Goal: Use online tool/utility: Use online tool/utility

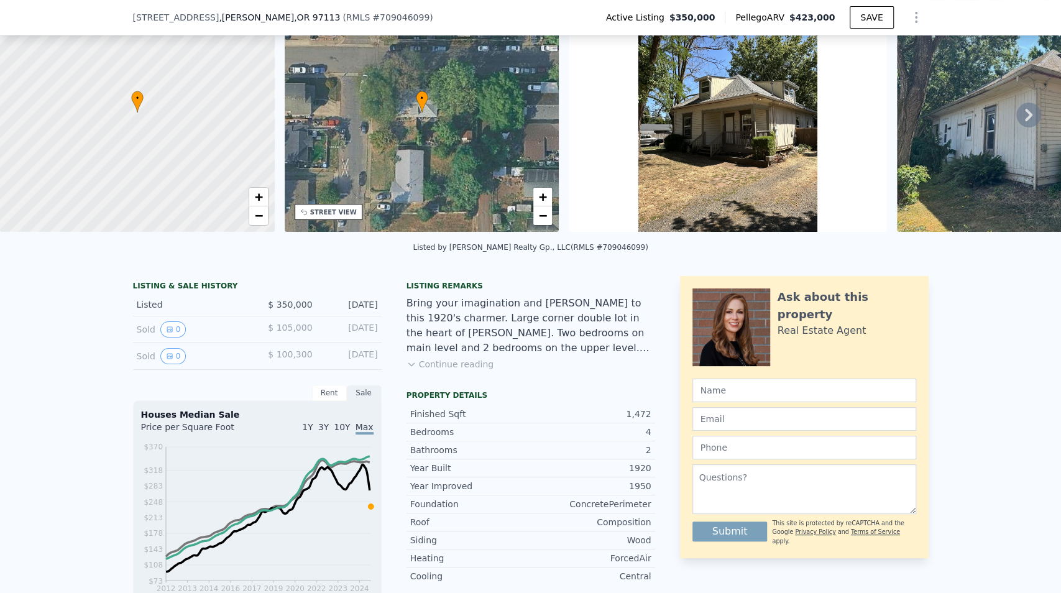
scroll to position [161, 0]
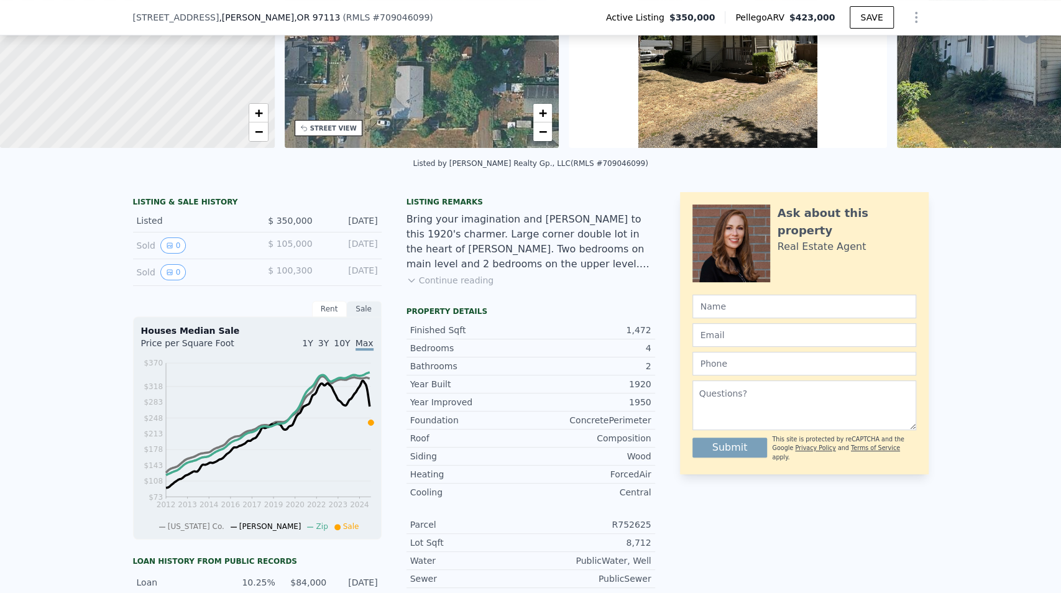
click at [453, 286] on button "Continue reading" at bounding box center [450, 280] width 88 height 12
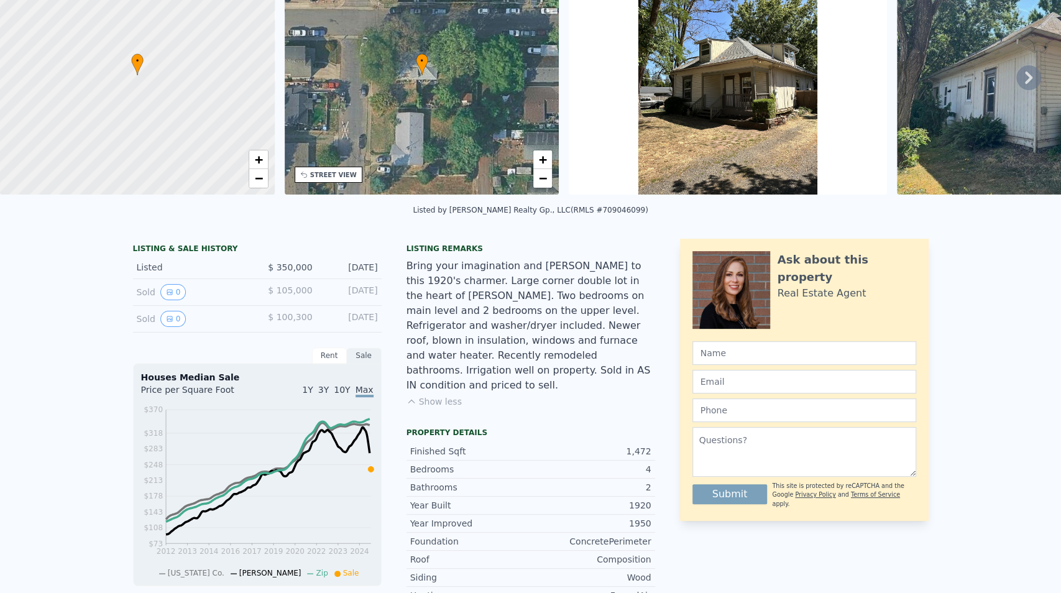
scroll to position [4, 0]
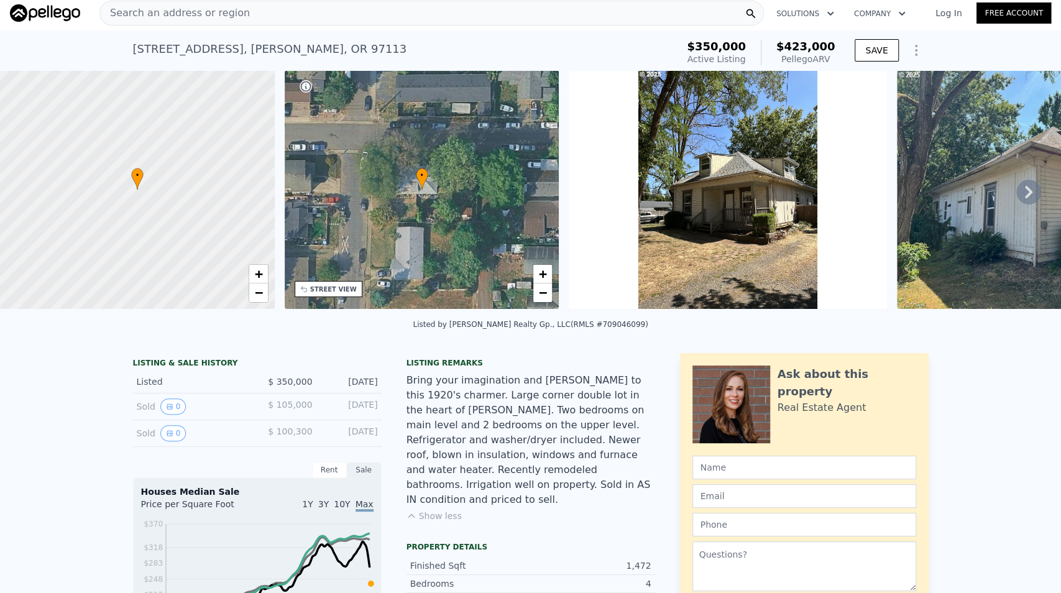
click at [1025, 190] on icon at bounding box center [1028, 192] width 7 height 12
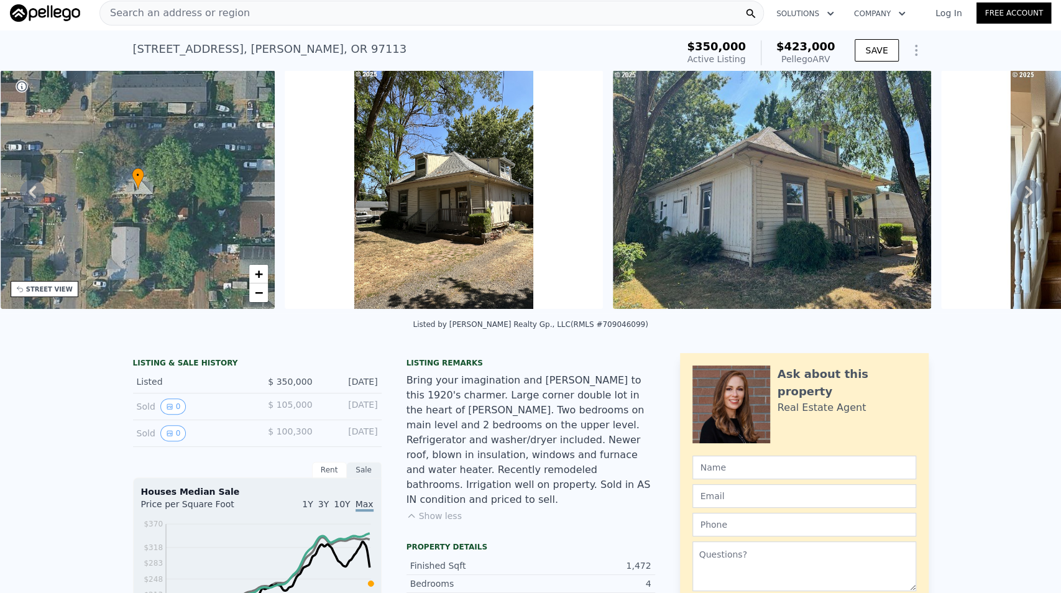
click at [1028, 193] on icon at bounding box center [1028, 192] width 25 height 25
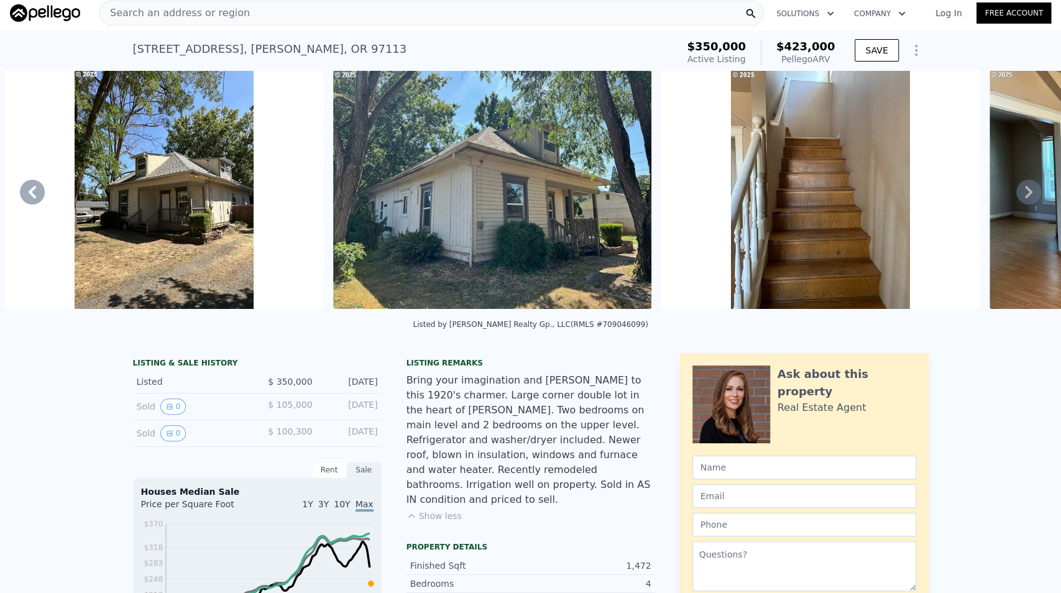
click at [1028, 193] on icon at bounding box center [1028, 192] width 25 height 25
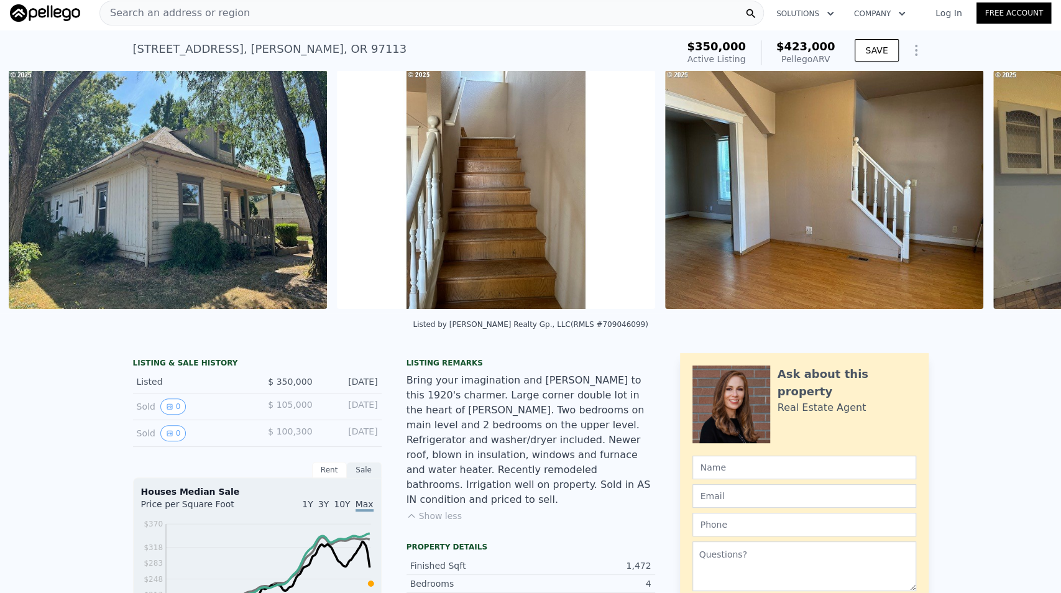
scroll to position [0, 897]
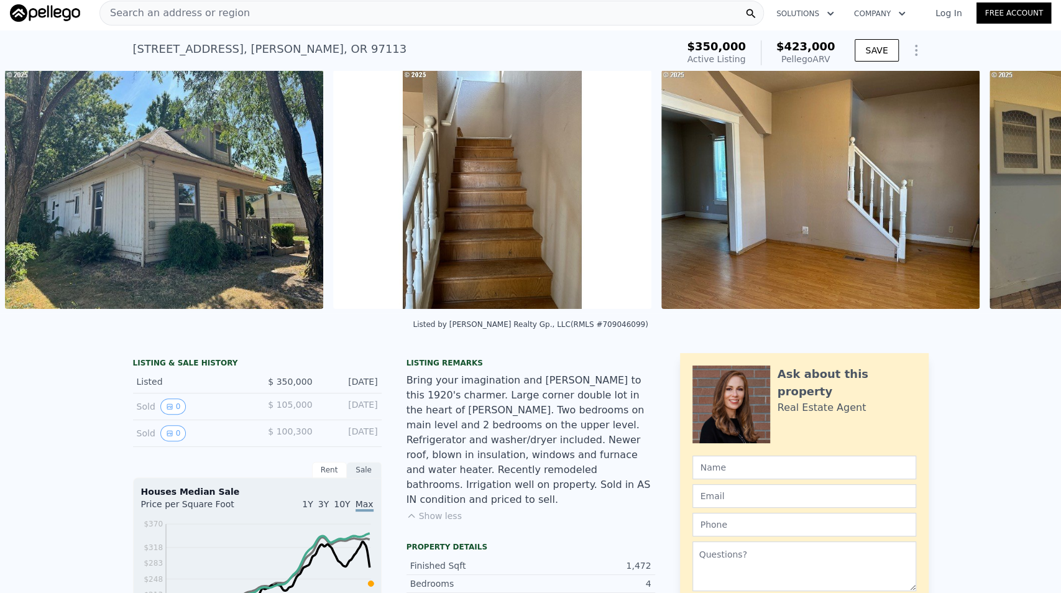
click at [1028, 193] on div "• + − • + − STREET VIEW Loading... SATELLITE VIEW" at bounding box center [530, 191] width 1061 height 243
click at [1028, 193] on icon at bounding box center [1028, 192] width 25 height 25
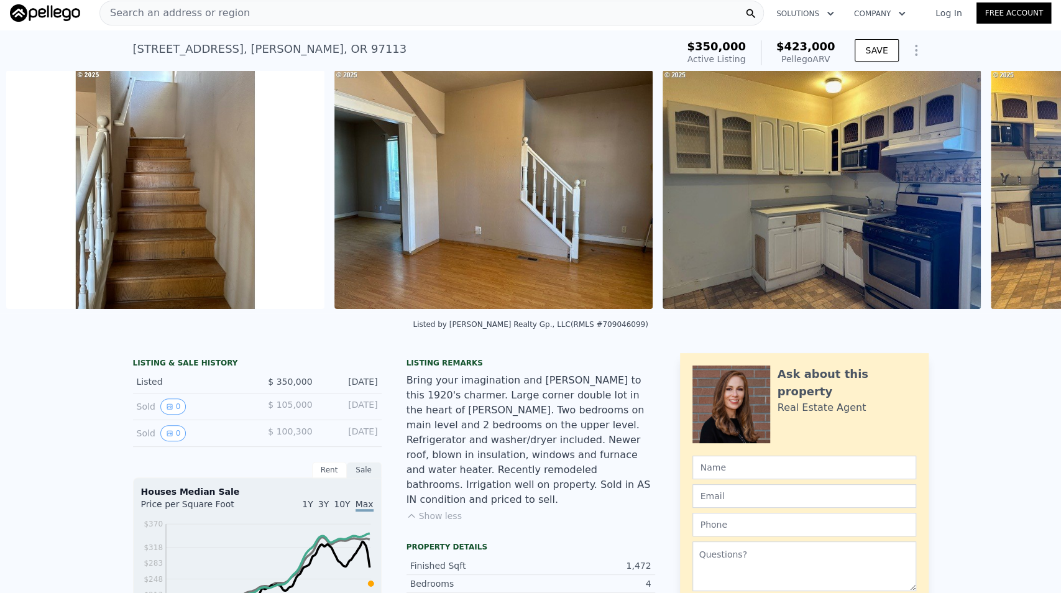
scroll to position [0, 1225]
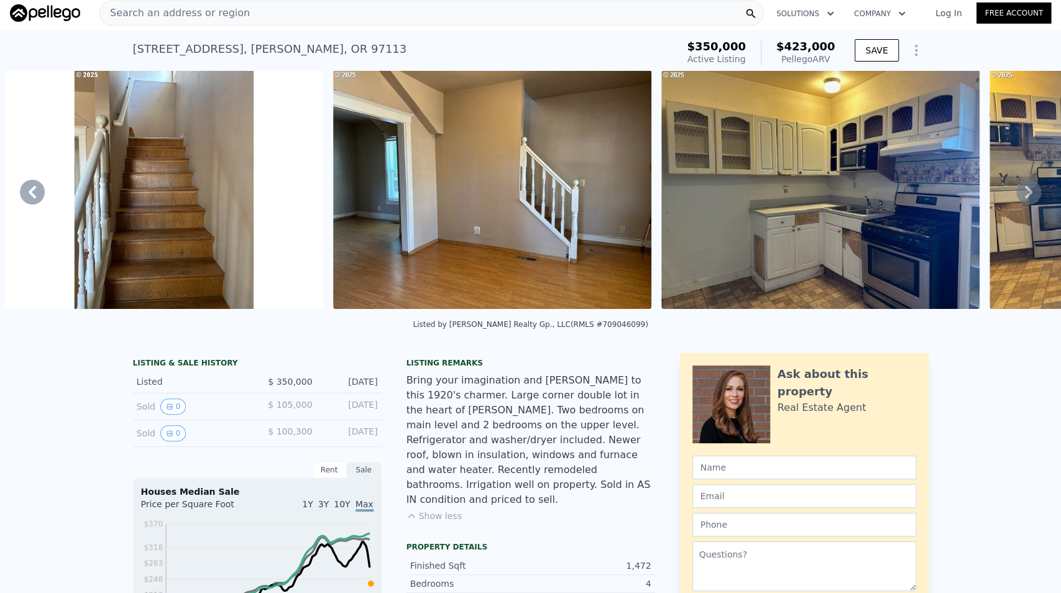
click at [1022, 194] on div "• + − • + − STREET VIEW Loading... SATELLITE VIEW" at bounding box center [530, 191] width 1061 height 243
click at [1022, 194] on icon at bounding box center [1028, 192] width 25 height 25
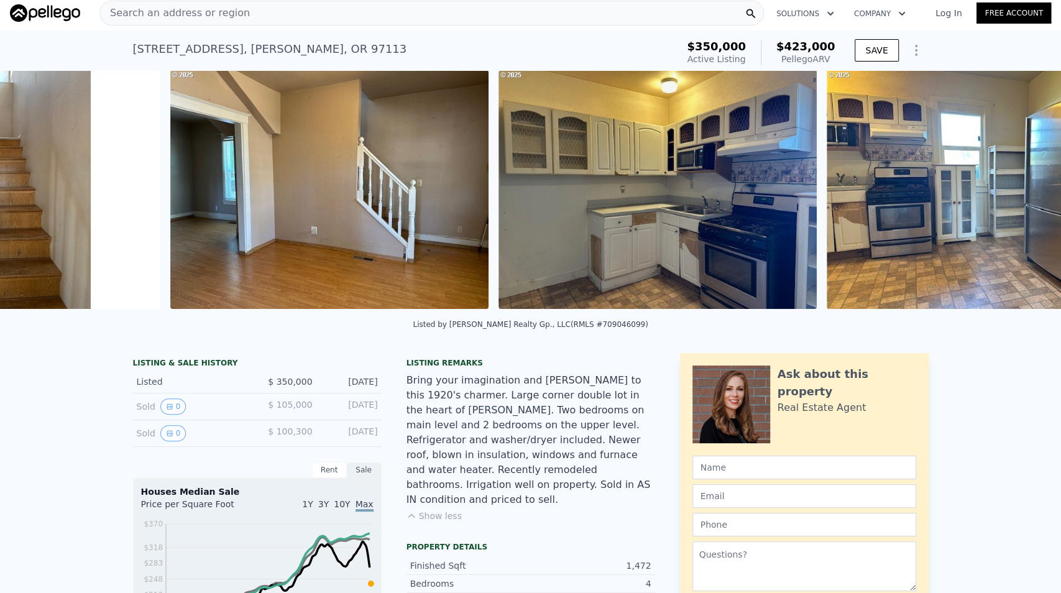
scroll to position [0, 1552]
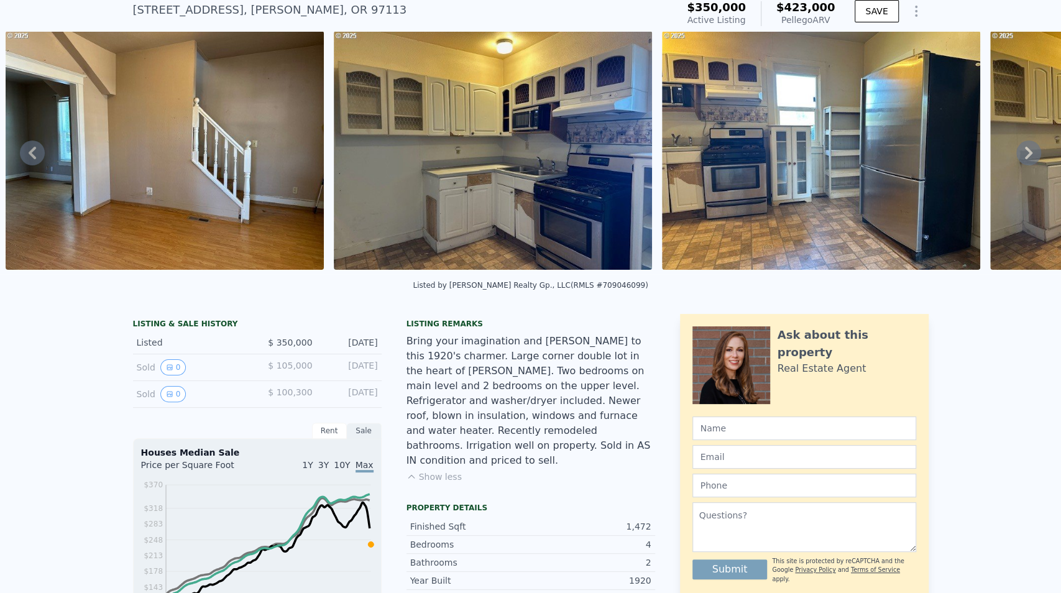
scroll to position [4, 0]
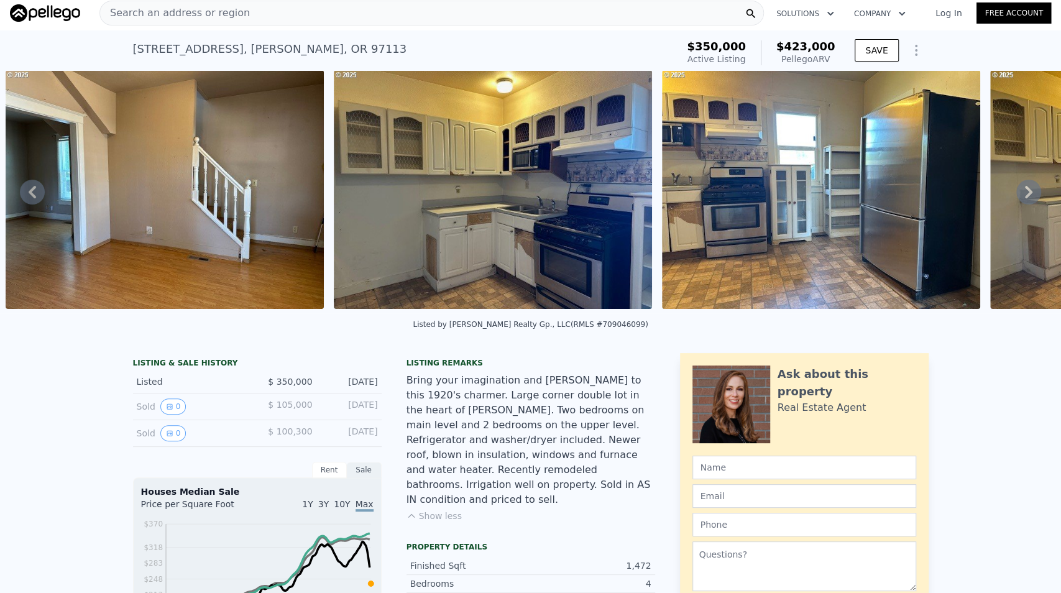
click at [1020, 193] on icon at bounding box center [1028, 192] width 25 height 25
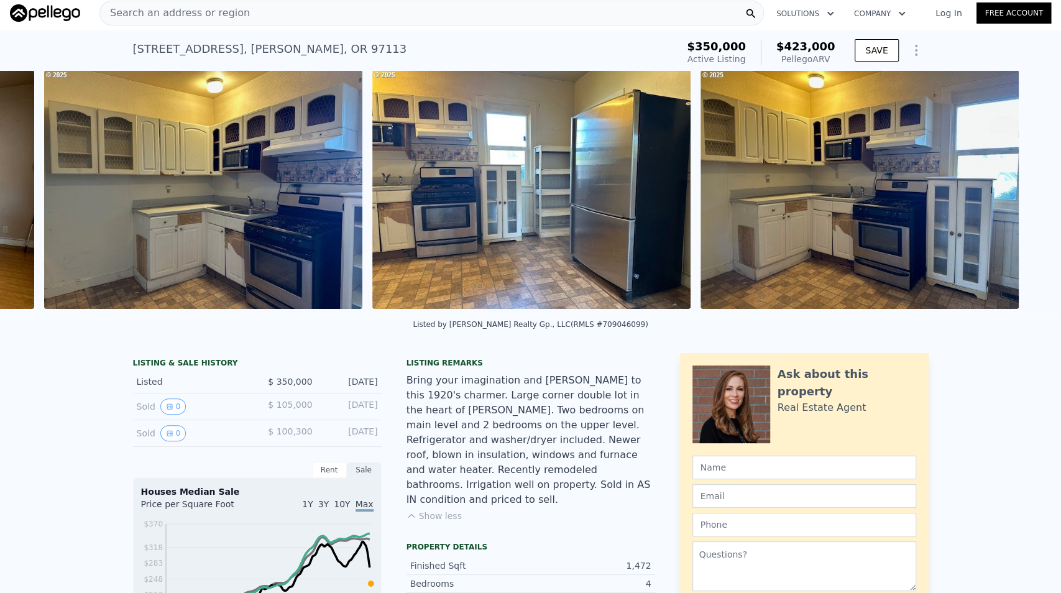
click at [1020, 193] on div "• + − • + − STREET VIEW Loading... SATELLITE VIEW" at bounding box center [530, 191] width 1061 height 243
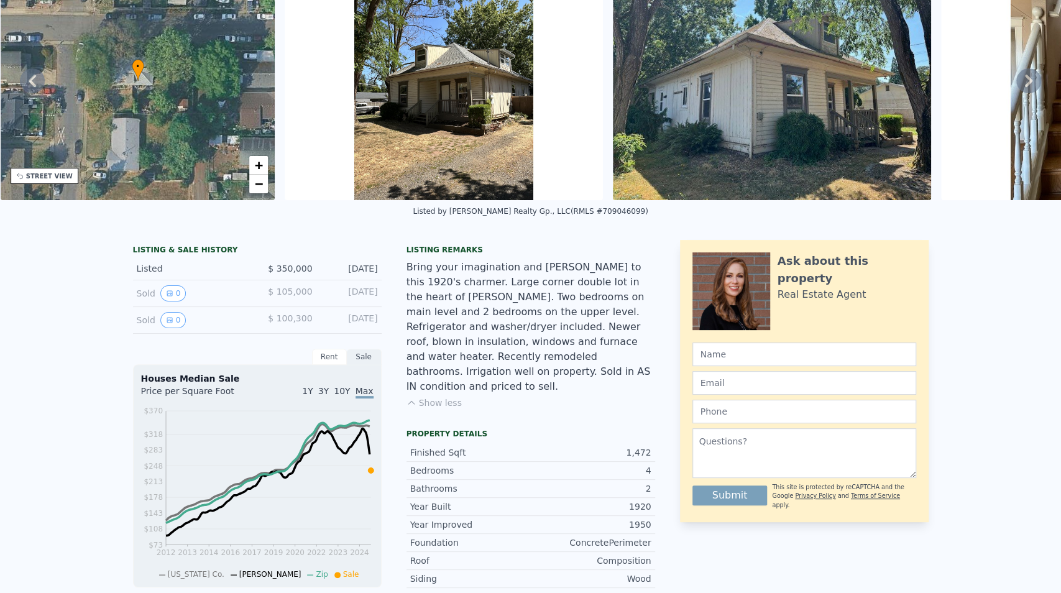
scroll to position [0, 0]
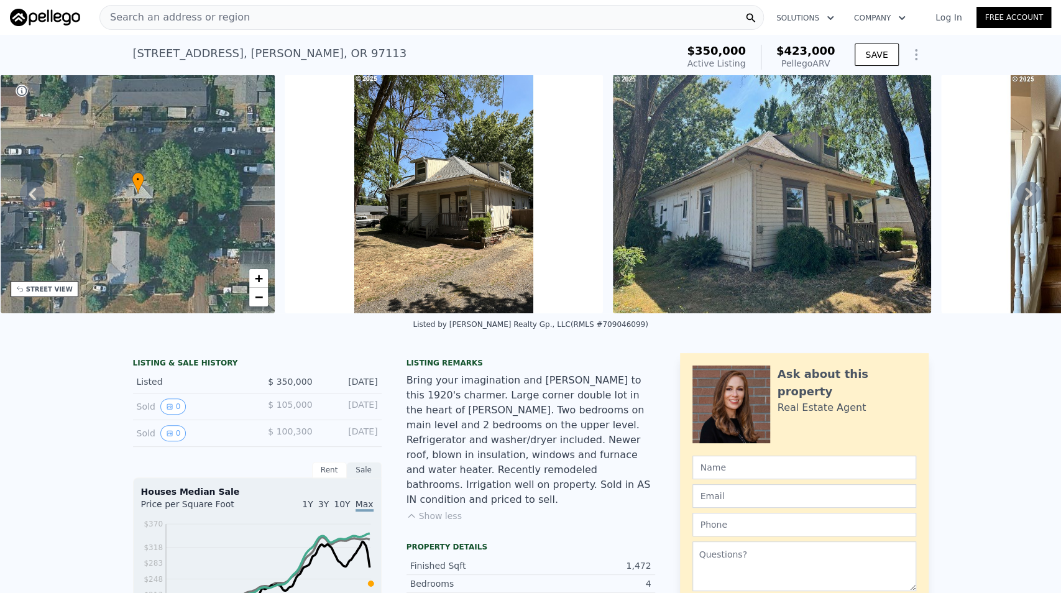
click at [1025, 196] on icon at bounding box center [1028, 194] width 7 height 12
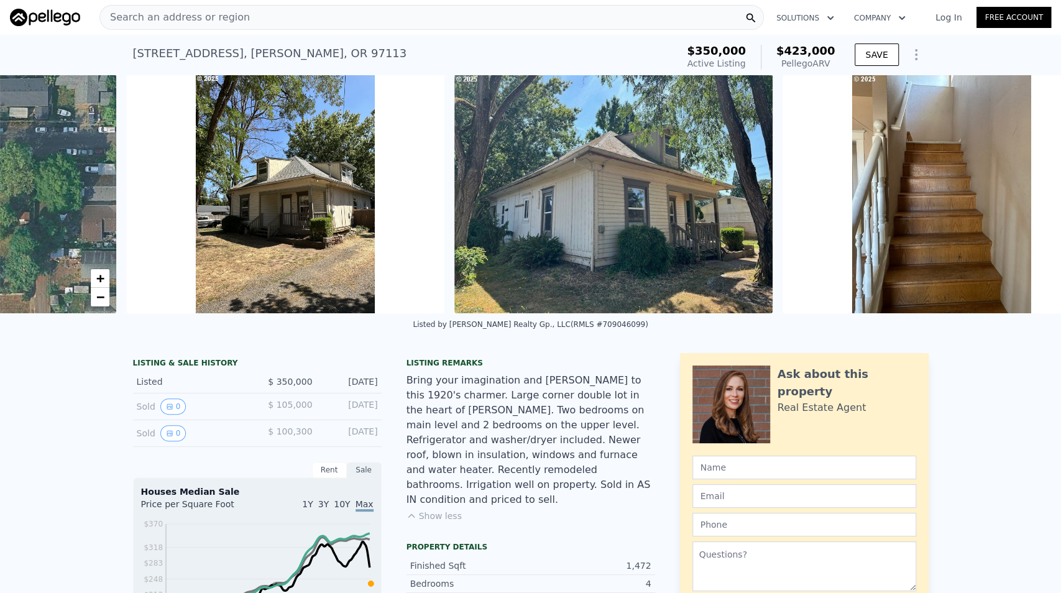
scroll to position [0, 569]
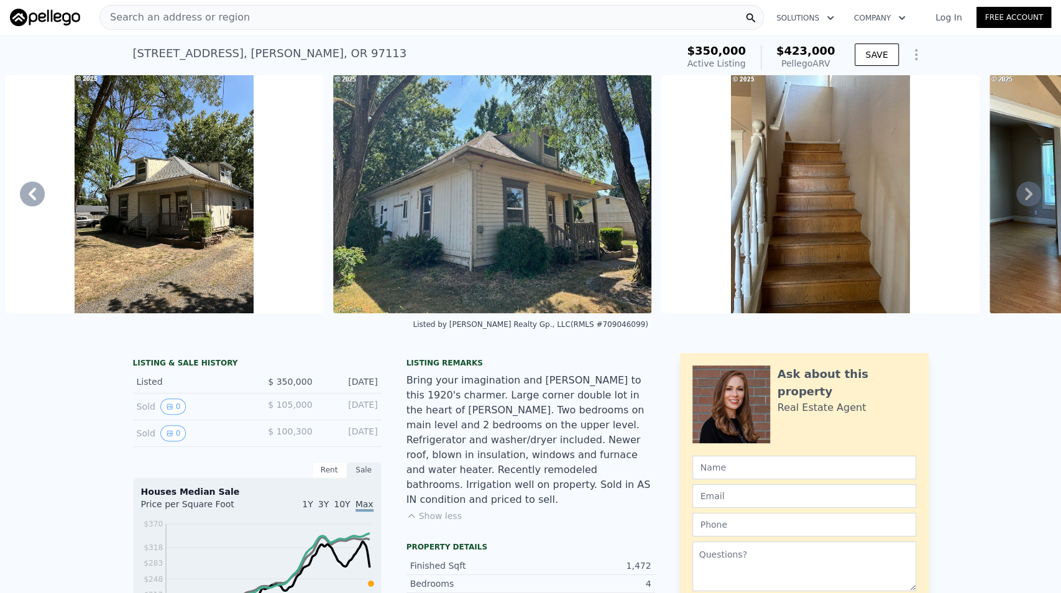
click at [1025, 198] on icon at bounding box center [1028, 194] width 7 height 12
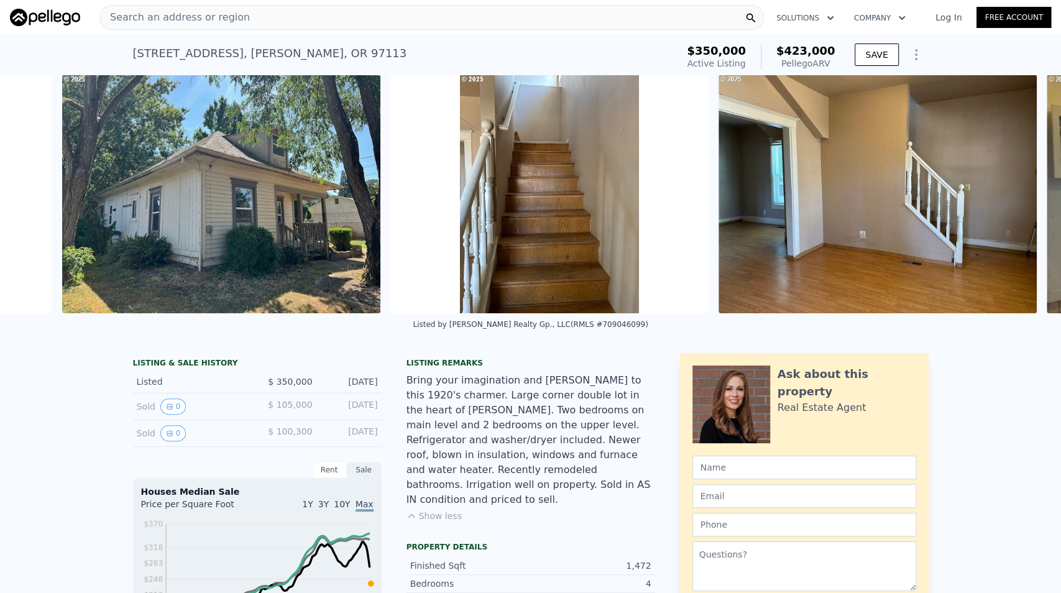
scroll to position [0, 897]
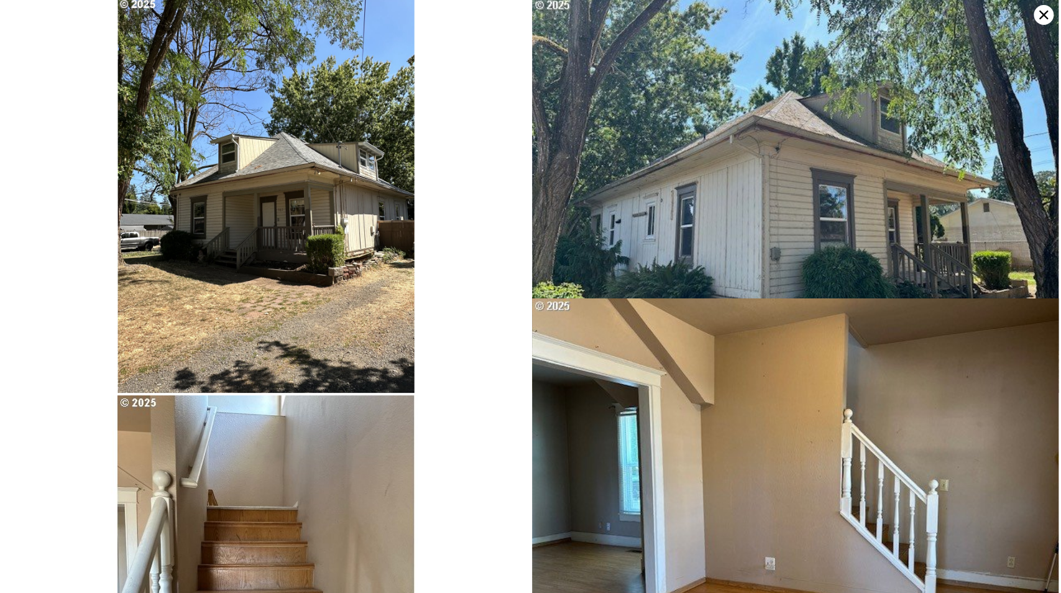
scroll to position [0, 0]
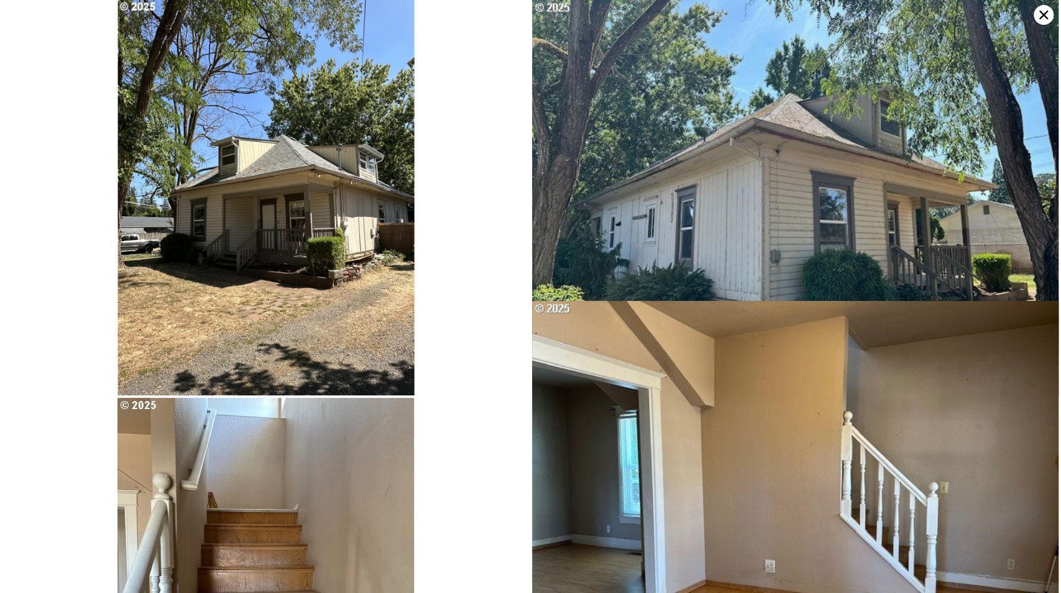
click at [1041, 14] on icon at bounding box center [1043, 15] width 9 height 9
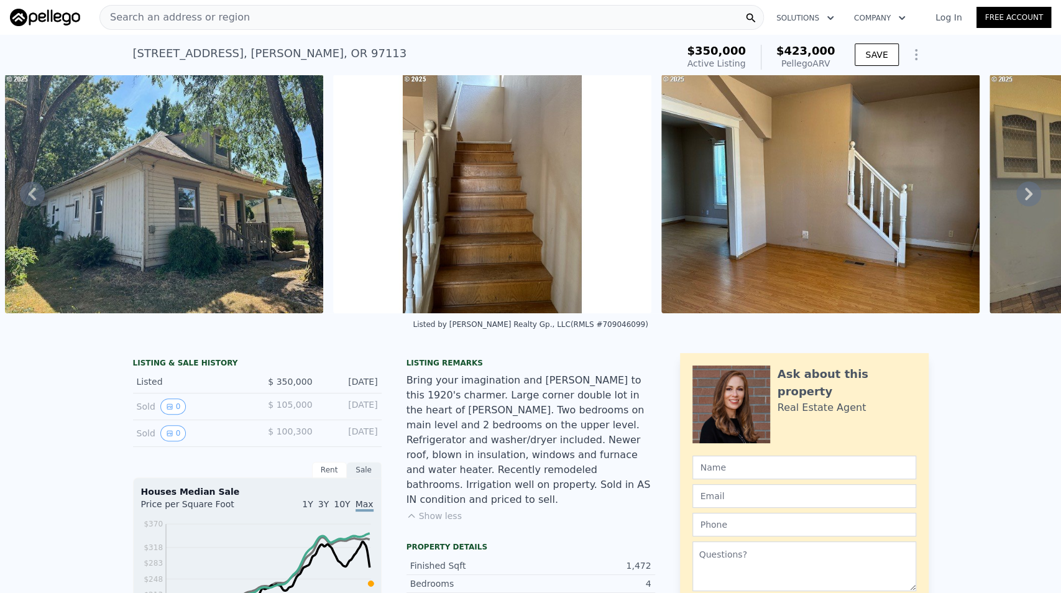
click at [186, 53] on div "[STREET_ADDRESS][PERSON_NAME]" at bounding box center [270, 53] width 274 height 17
copy div "[STREET_ADDRESS][PERSON_NAME] Active at $350k (~ARV $423k )"
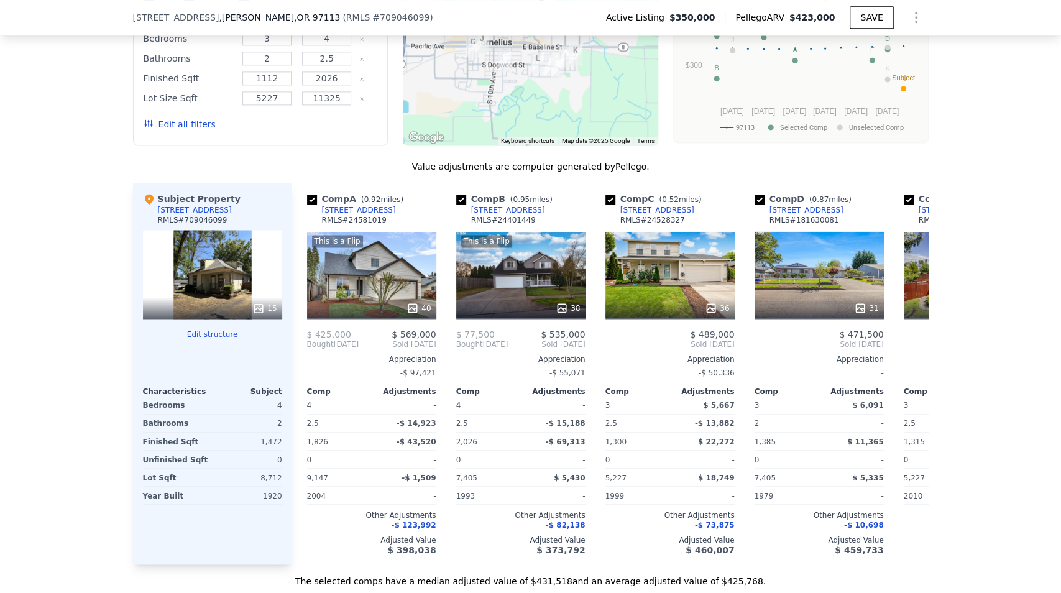
scroll to position [1159, 0]
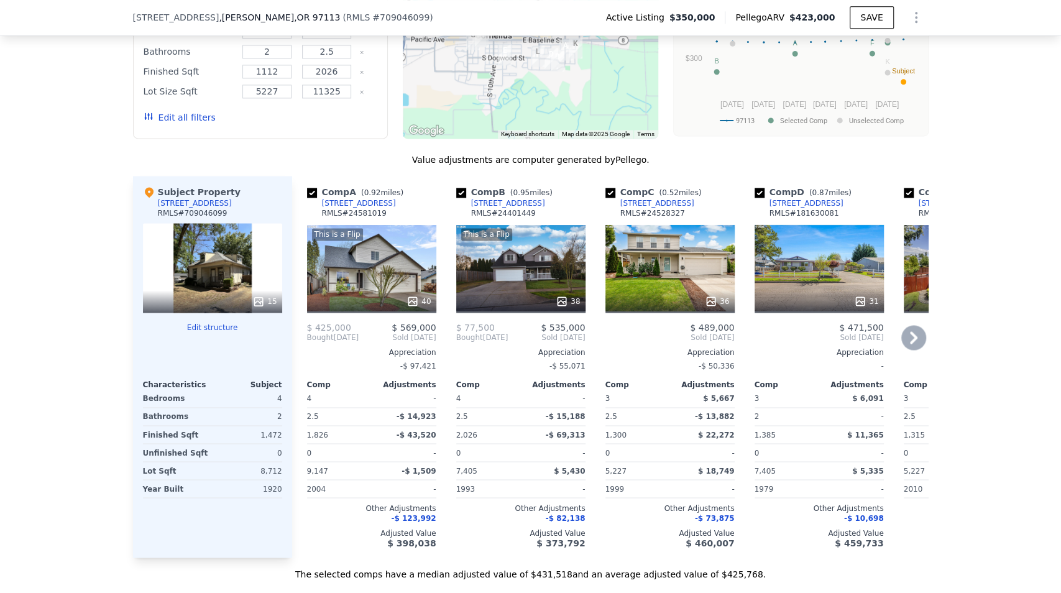
click at [907, 342] on icon at bounding box center [913, 337] width 25 height 25
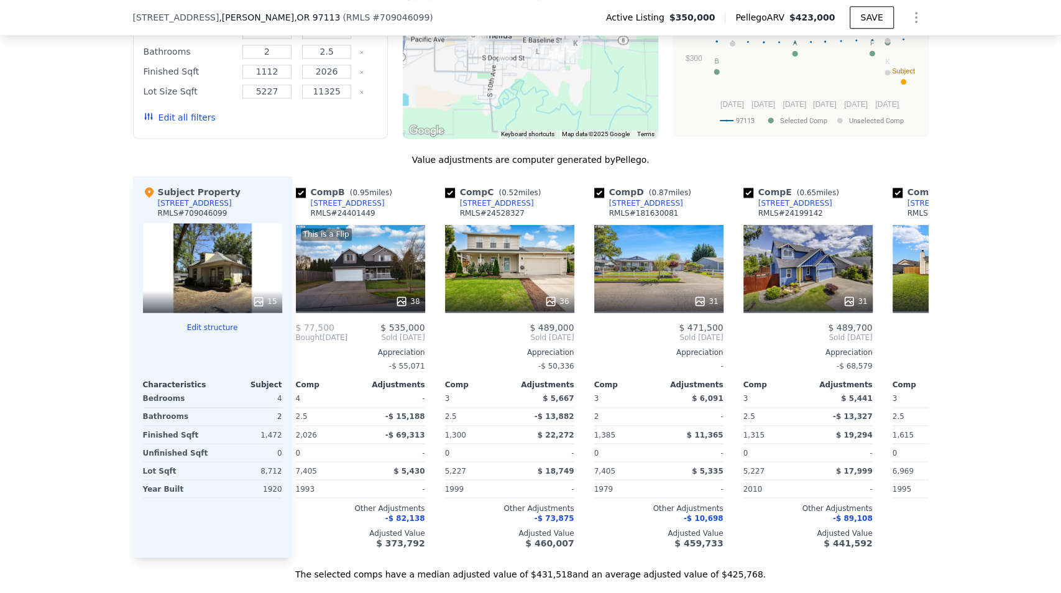
scroll to position [0, 298]
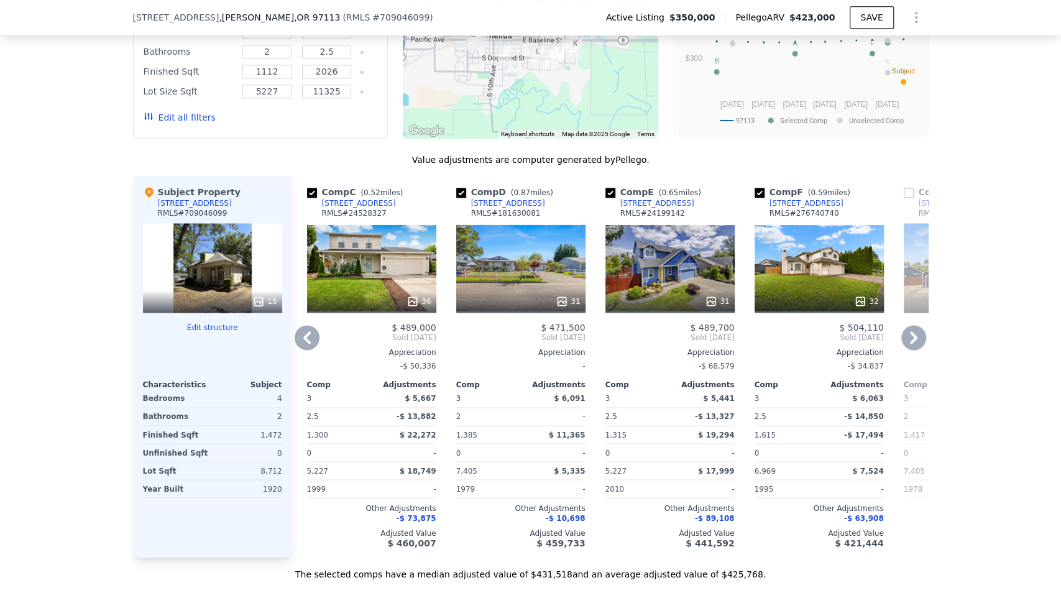
click at [907, 342] on icon at bounding box center [913, 337] width 25 height 25
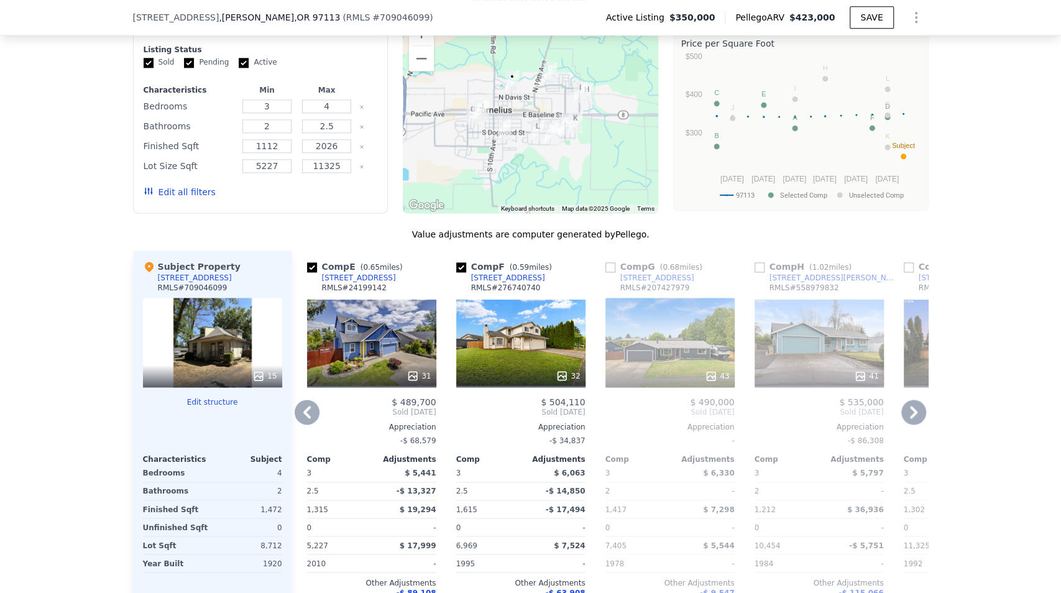
scroll to position [1159, 0]
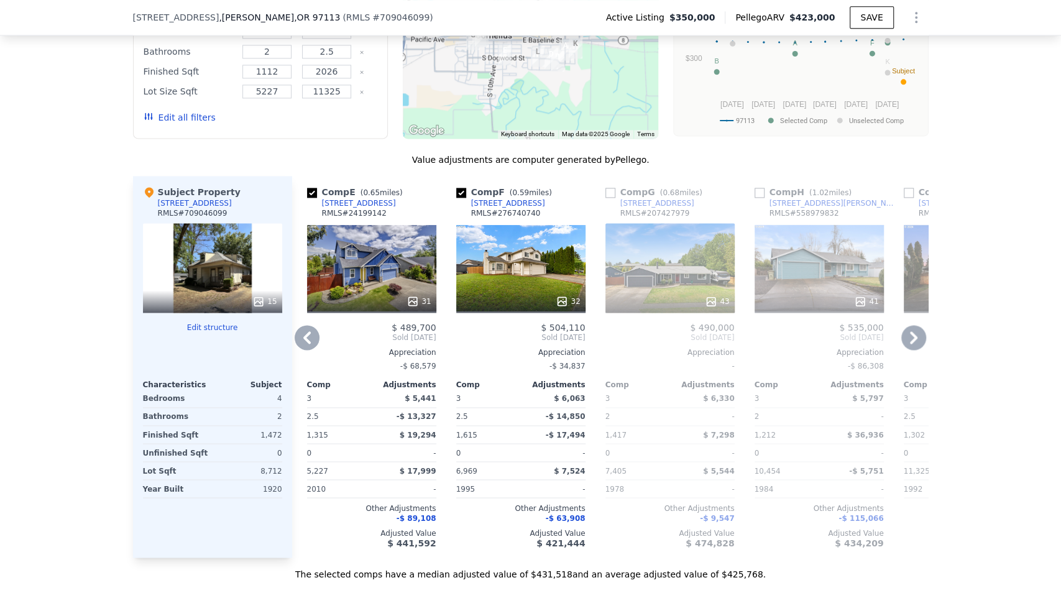
click at [300, 344] on icon at bounding box center [307, 337] width 25 height 25
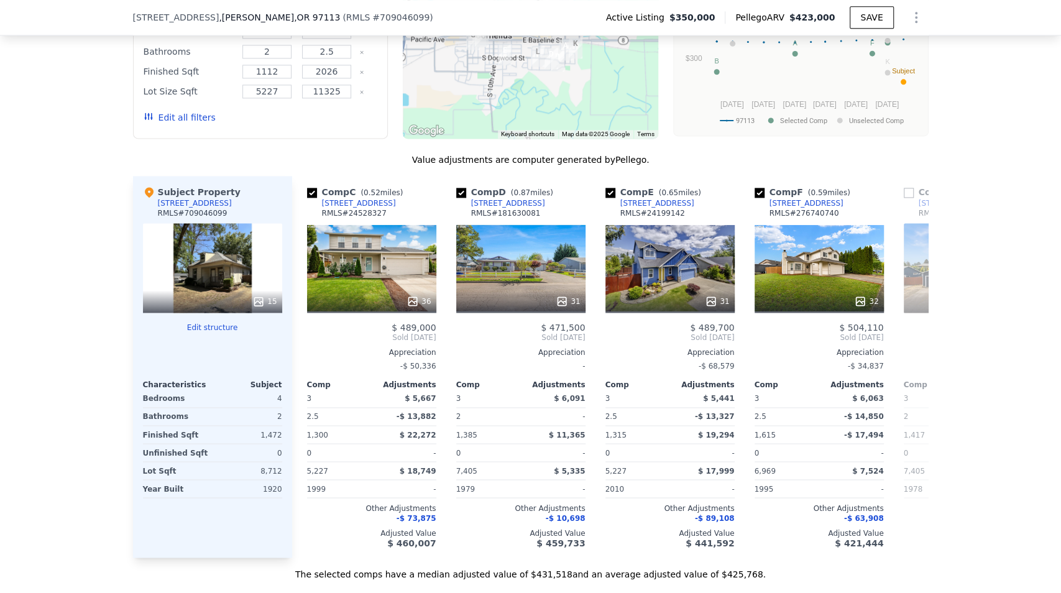
scroll to position [0, 298]
click at [311, 194] on input "checkbox" at bounding box center [312, 193] width 10 height 10
checkbox input "false"
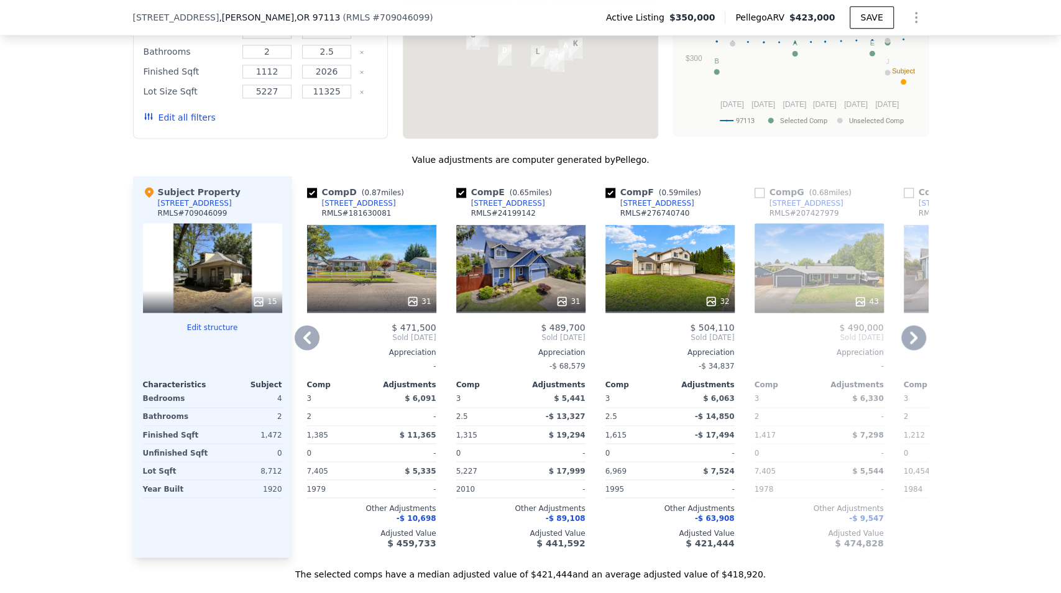
scroll to position [1035, 0]
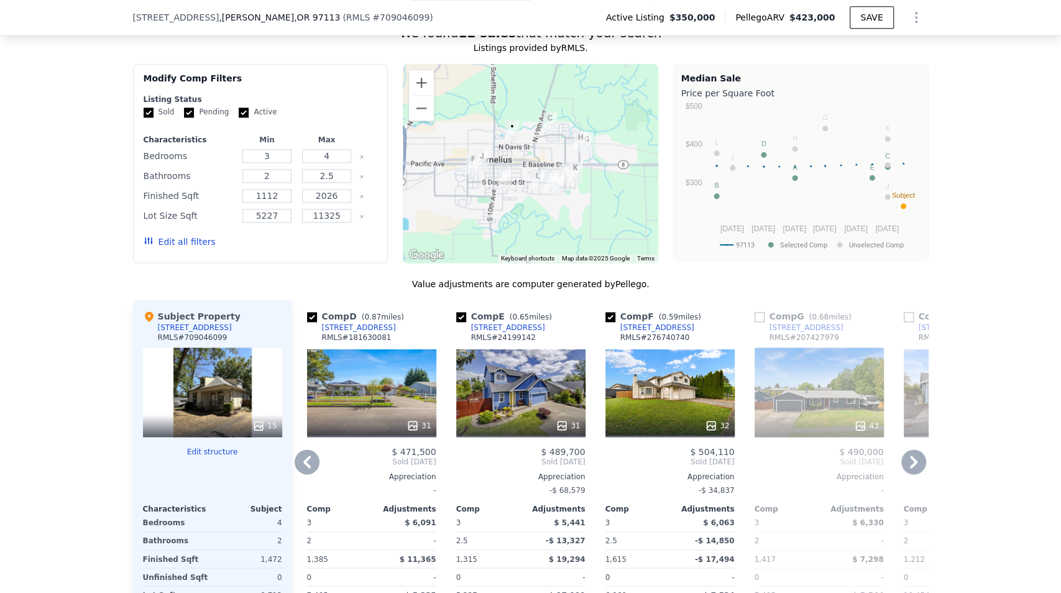
click at [912, 466] on icon at bounding box center [913, 461] width 7 height 12
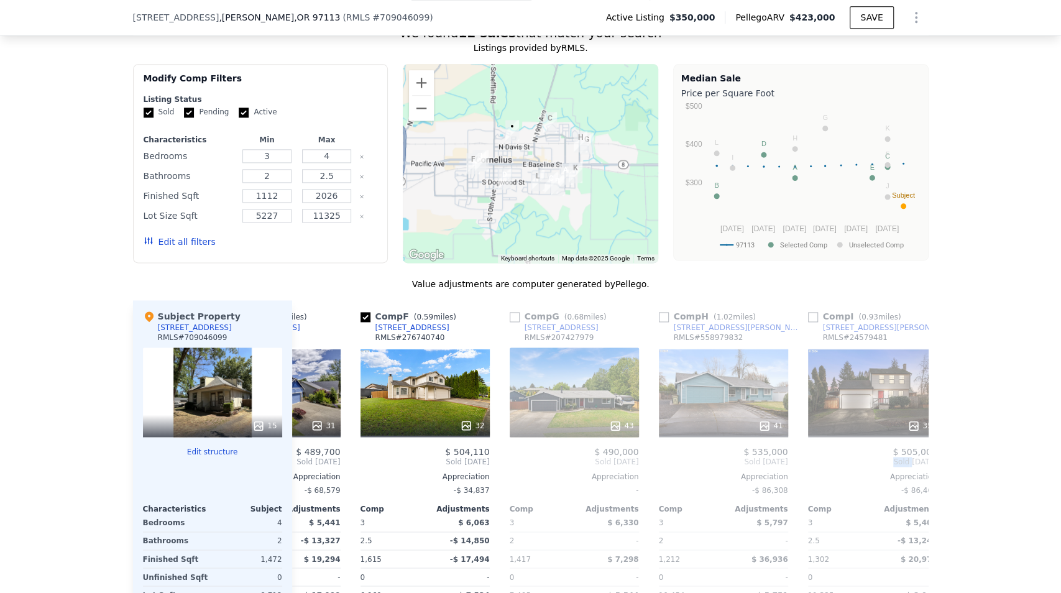
click at [912, 466] on div "Comp A ( 0.92 miles) [STREET_ADDRESS] # 24581019 This is a Flip 40 $ 425,000 $ …" at bounding box center [610, 491] width 636 height 382
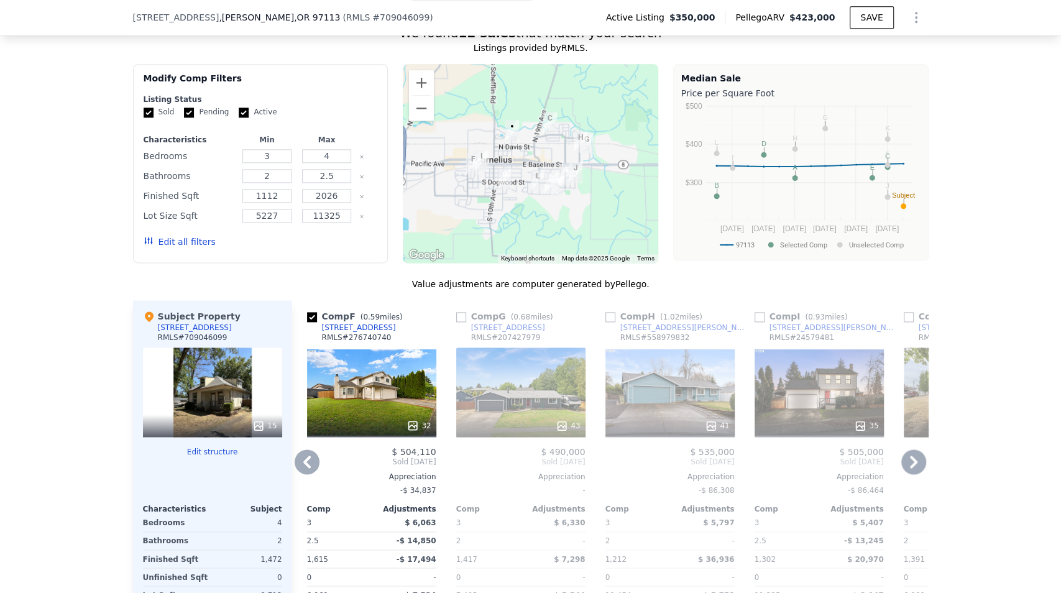
click at [912, 466] on icon at bounding box center [913, 461] width 7 height 12
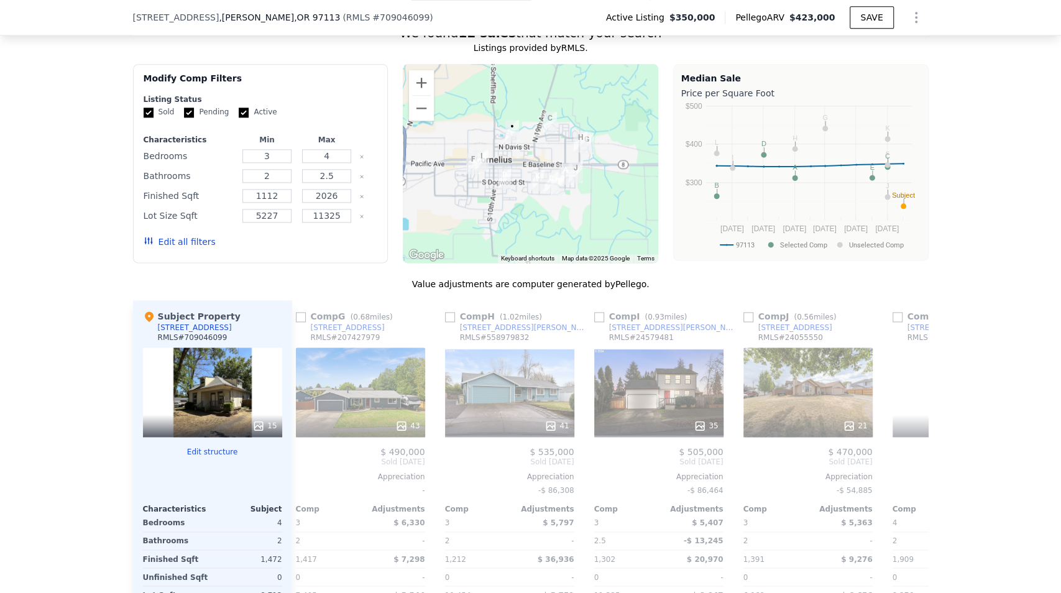
scroll to position [0, 895]
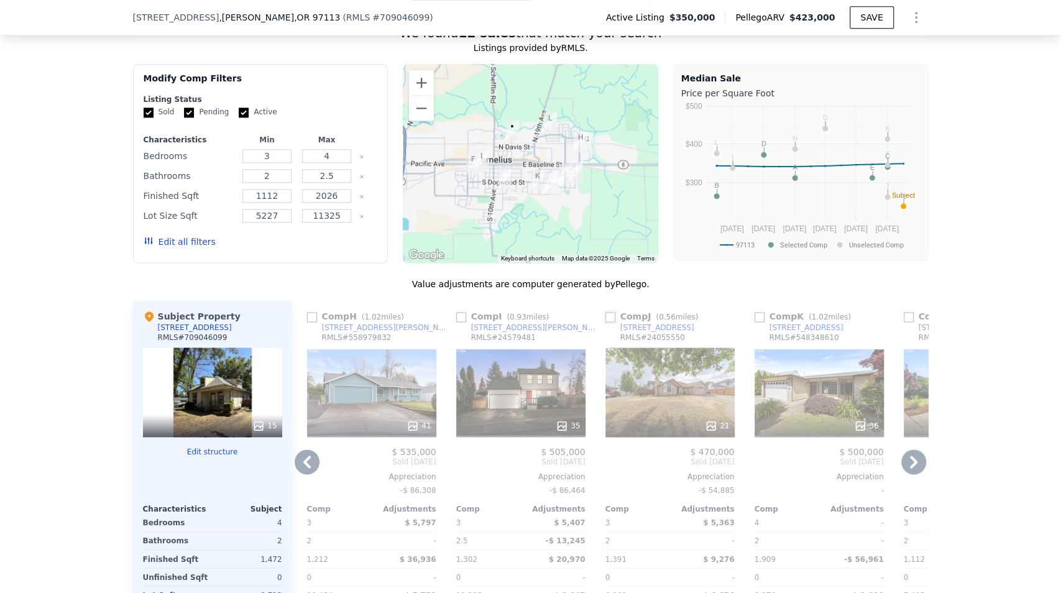
click at [611, 321] on input "checkbox" at bounding box center [610, 317] width 10 height 10
checkbox input "true"
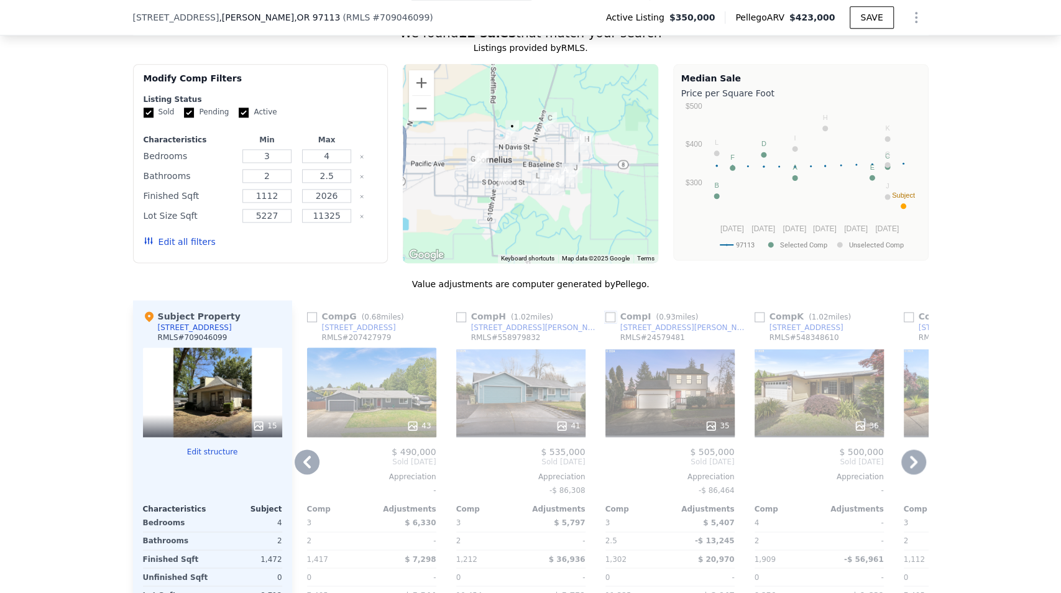
click at [608, 322] on input "checkbox" at bounding box center [610, 317] width 10 height 10
checkbox input "true"
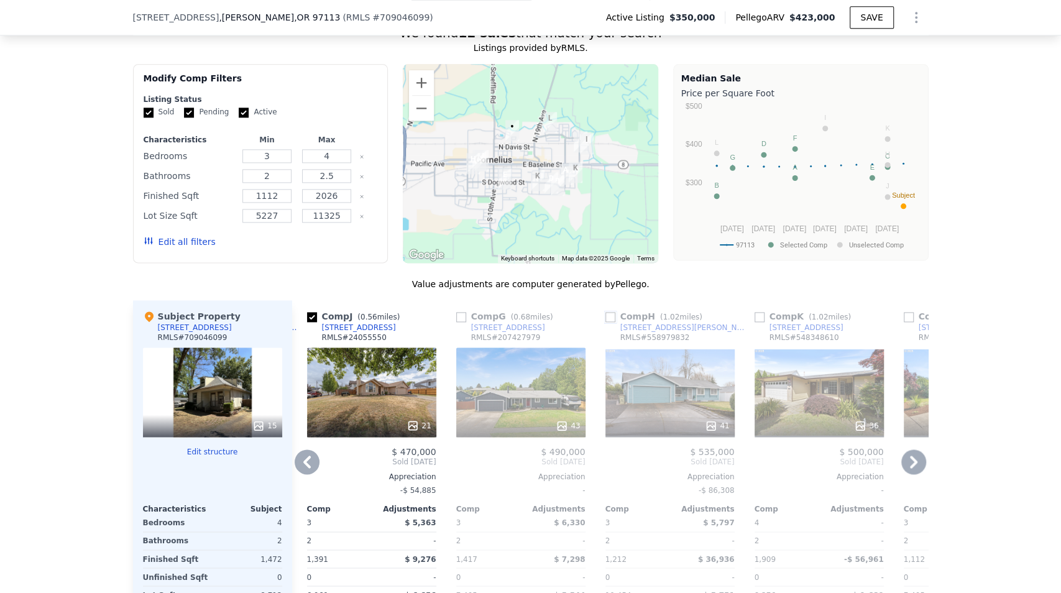
drag, startPoint x: 606, startPoint y: 320, endPoint x: 617, endPoint y: 322, distance: 11.3
click at [606, 320] on input "checkbox" at bounding box center [610, 317] width 10 height 10
checkbox input "true"
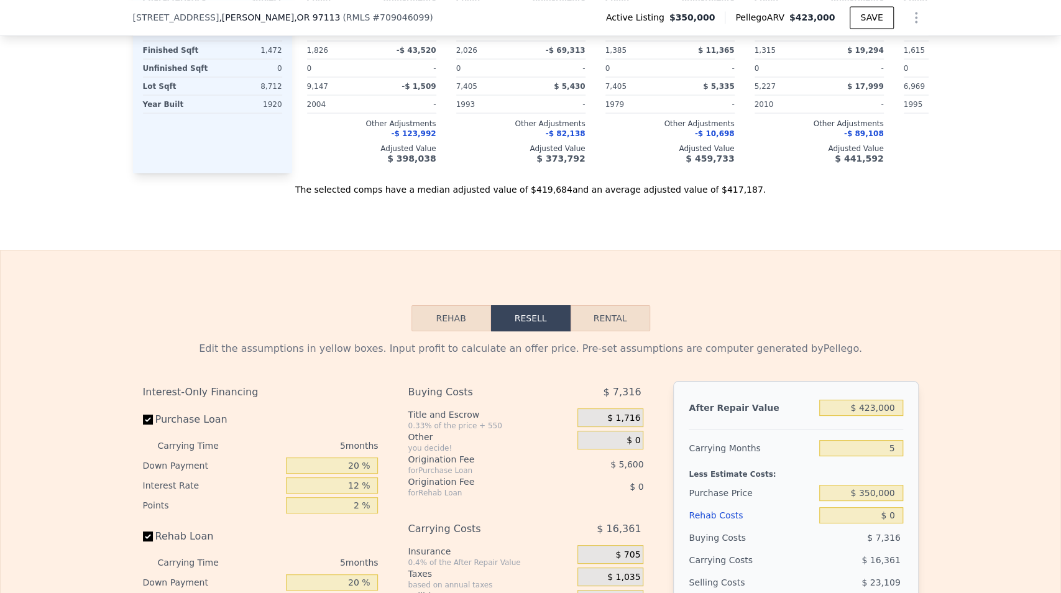
scroll to position [1657, 0]
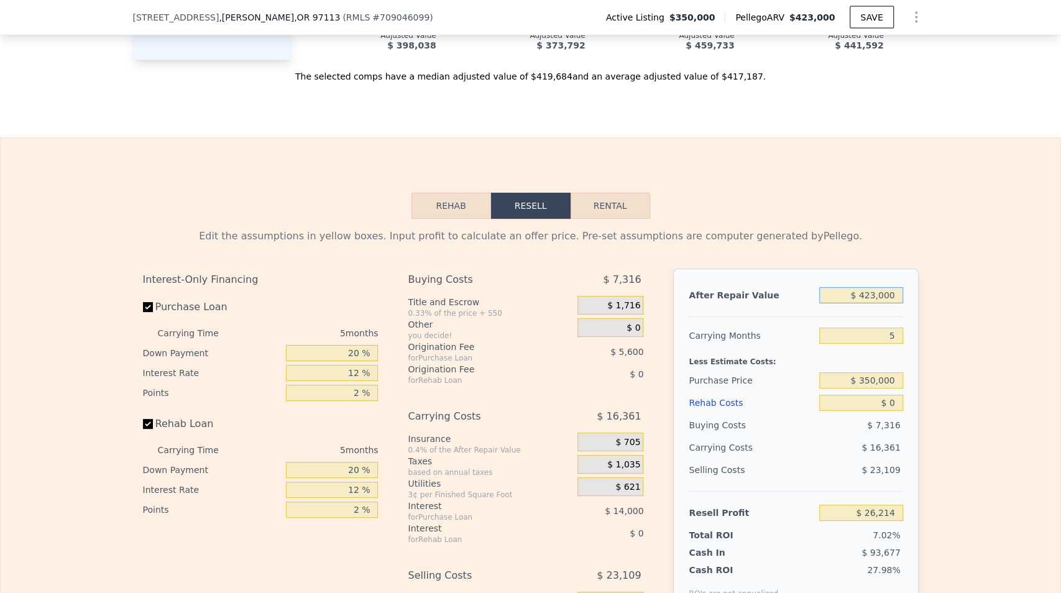
click at [874, 303] on input "$ 423,000" at bounding box center [860, 295] width 83 height 16
type input "$ 45,400"
type input "-$ 373,093"
type input "$ 454,000"
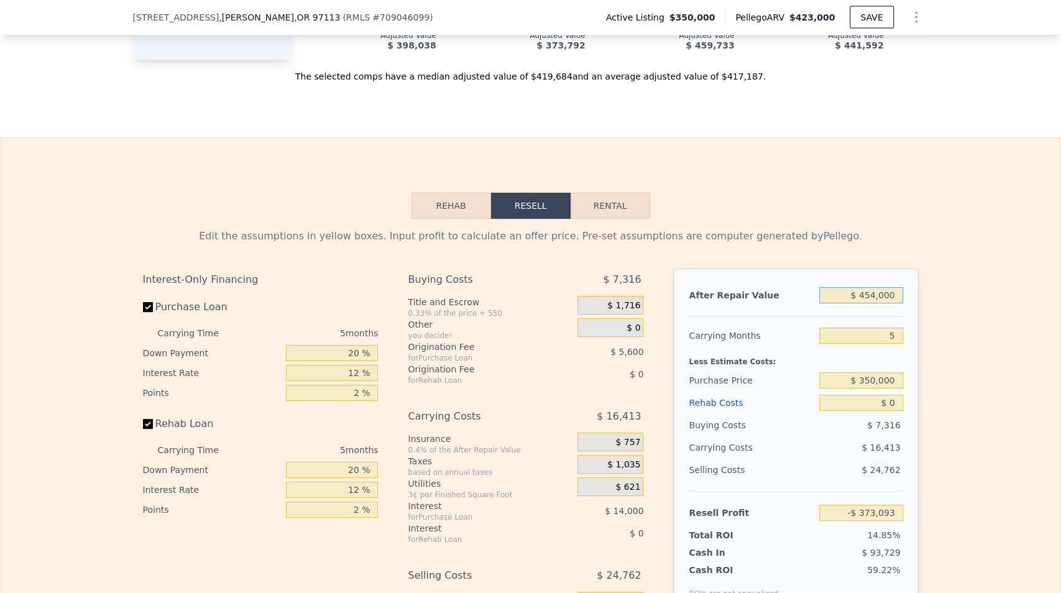
type input "$ 55,509"
type input "$ 454,000"
click at [189, 435] on label "Rehab Loan" at bounding box center [212, 424] width 139 height 22
click at [153, 429] on input "Rehab Loan" at bounding box center [148, 424] width 10 height 10
checkbox input "false"
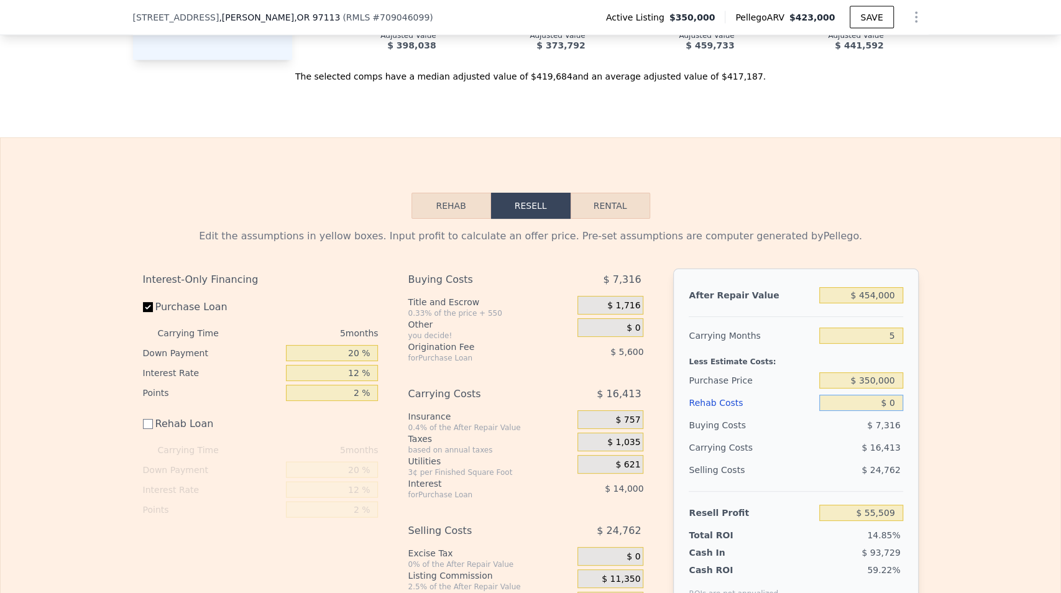
click at [890, 410] on input "$ 0" at bounding box center [860, 403] width 83 height 16
type input "$ 5"
type input "$ 55,504"
type input "$ 50"
type input "$ 55,459"
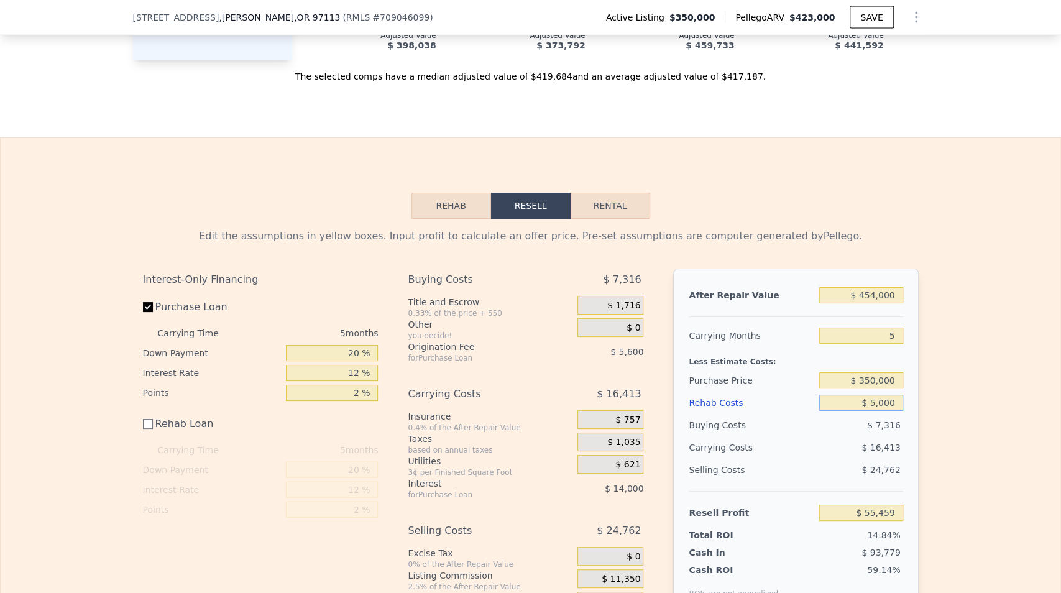
type input "$ 50,000"
type input "$ 5,509"
type input "$ 50,000"
click at [926, 404] on div "Edit the assumptions in yellow boxes. Input profit to calculate an offer price.…" at bounding box center [530, 428] width 1059 height 418
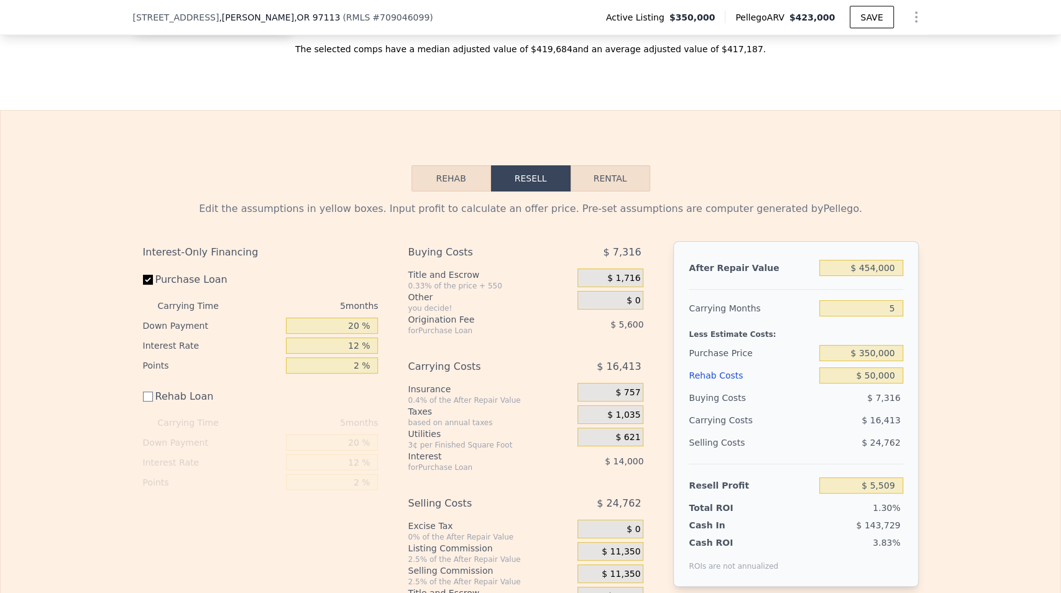
scroll to position [1740, 0]
